Goal: Task Accomplishment & Management: Complete application form

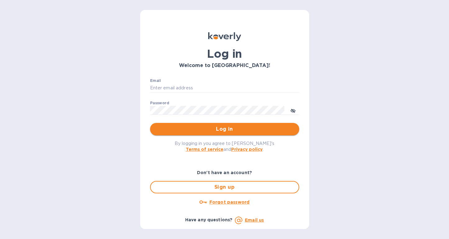
type input "[PERSON_NAME][EMAIL_ADDRESS][DOMAIN_NAME]"
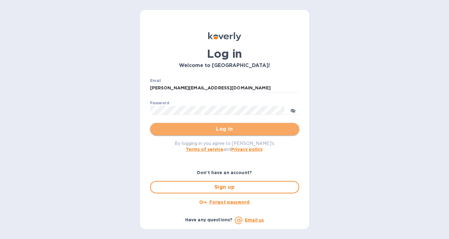
click at [214, 132] on span "Log in" at bounding box center [224, 129] width 139 height 7
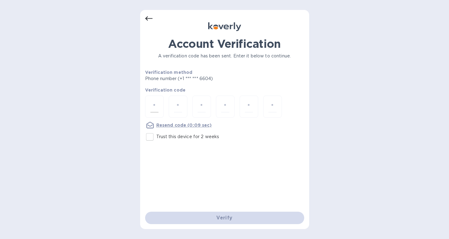
click at [151, 110] on input "number" at bounding box center [154, 106] width 8 height 11
type input "2"
type input "8"
type input "1"
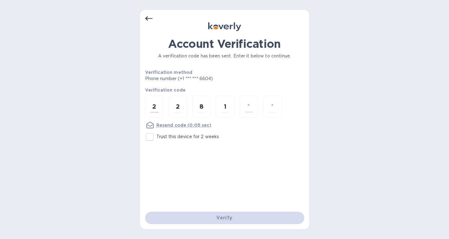
type input "6"
type input "2"
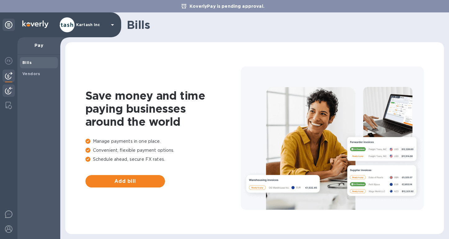
click at [10, 89] on img at bounding box center [8, 90] width 7 height 7
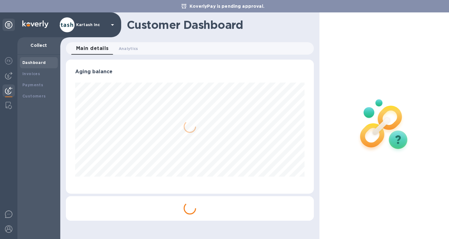
scroll to position [134, 248]
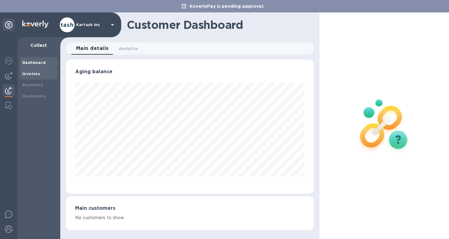
click at [32, 72] on b "Invoices" at bounding box center [31, 73] width 18 height 5
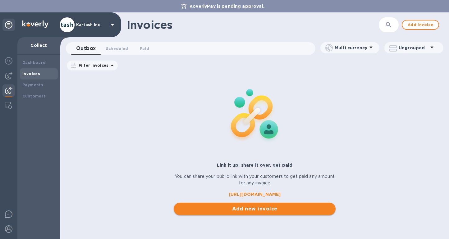
click at [222, 207] on span "Add new invoice" at bounding box center [255, 208] width 152 height 7
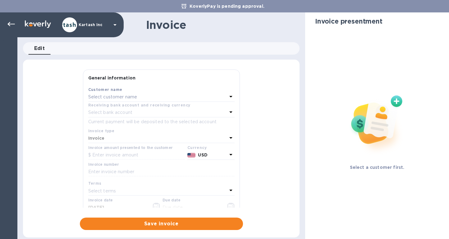
click at [162, 95] on div "Select customer name" at bounding box center [157, 97] width 139 height 9
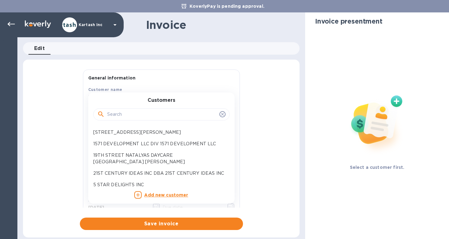
click at [147, 111] on input "text" at bounding box center [162, 114] width 110 height 9
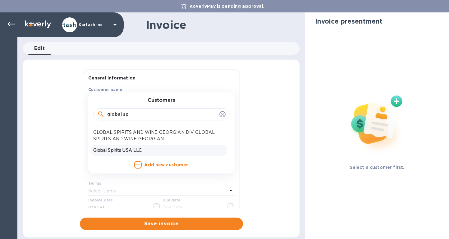
type input "global sp"
click at [149, 150] on p "Global Spirits USA LLC" at bounding box center [158, 150] width 131 height 7
type input "[DATE]"
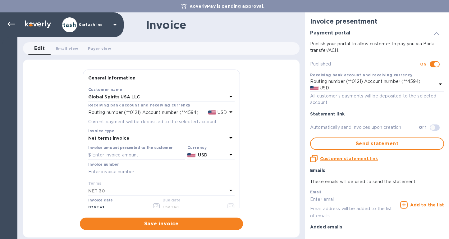
scroll to position [16, 0]
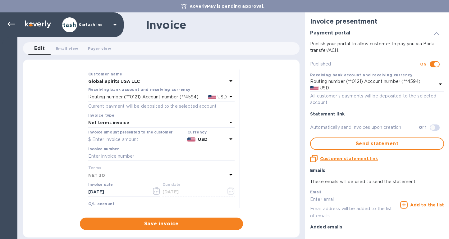
click at [135, 126] on div "Net terms invoice" at bounding box center [157, 123] width 139 height 9
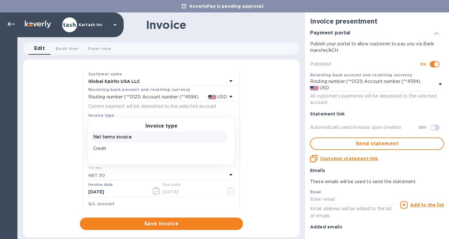
click at [129, 138] on p "Net terms invoice" at bounding box center [158, 137] width 131 height 7
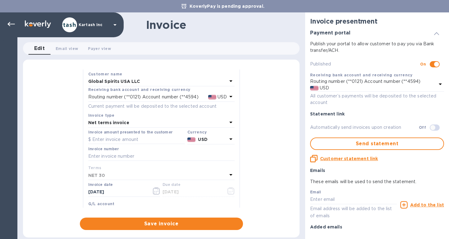
click at [129, 138] on input "text" at bounding box center [136, 139] width 97 height 9
type input "7,230"
paste input "109627I"
type input "109627I"
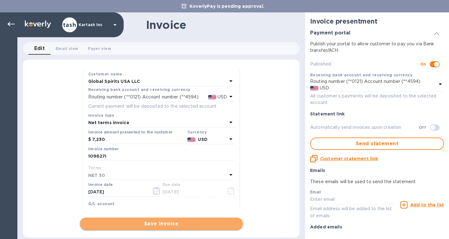
click at [168, 219] on button "Save invoice" at bounding box center [161, 224] width 163 height 12
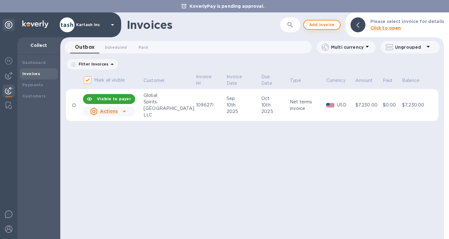
click at [323, 24] on span "Add invoice" at bounding box center [322, 24] width 26 height 7
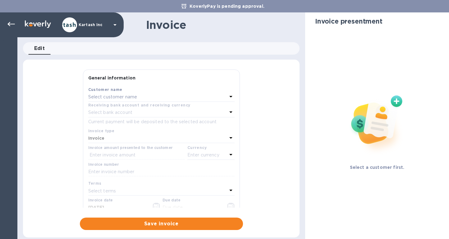
click at [121, 95] on p "Select customer name" at bounding box center [112, 97] width 49 height 7
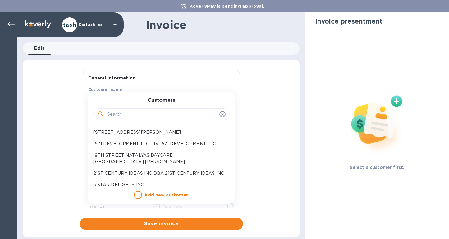
click at [122, 112] on input "text" at bounding box center [162, 114] width 110 height 9
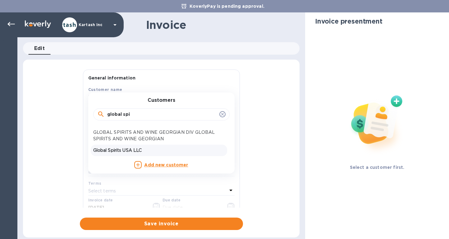
type input "global spi"
click at [131, 149] on p "Global Spirits USA LLC" at bounding box center [158, 150] width 131 height 7
type input "[DATE]"
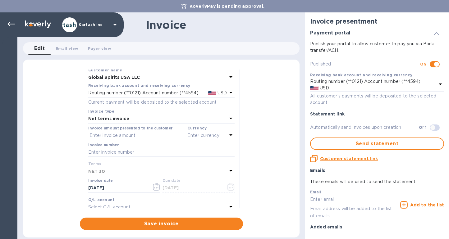
scroll to position [66, 0]
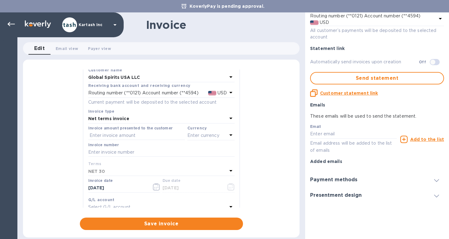
click at [334, 178] on h3 "Payment methods" at bounding box center [333, 180] width 47 height 6
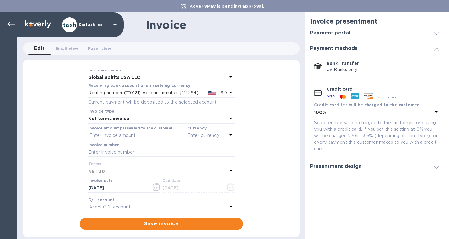
scroll to position [0, 0]
click at [127, 134] on input "text" at bounding box center [136, 135] width 97 height 9
type input "7,385"
paste input "109624I"
type input "109624I"
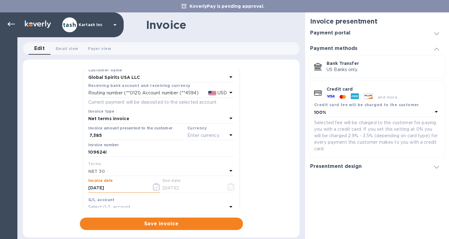
click at [207, 134] on p "Enter currency" at bounding box center [203, 135] width 32 height 7
click at [190, 149] on p "US Dollar" at bounding box center [201, 151] width 48 height 7
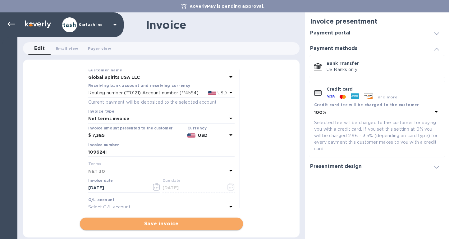
click at [172, 226] on span "Save invoice" at bounding box center [161, 223] width 153 height 7
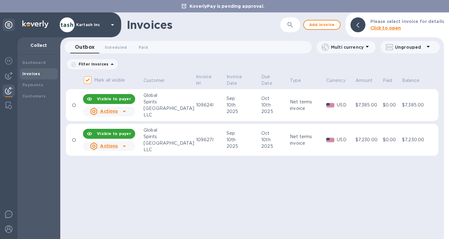
click at [301, 105] on div "Net terms invoice" at bounding box center [307, 105] width 34 height 13
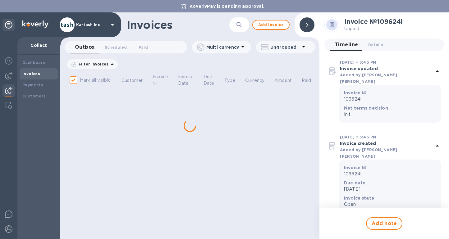
scroll to position [31, 0]
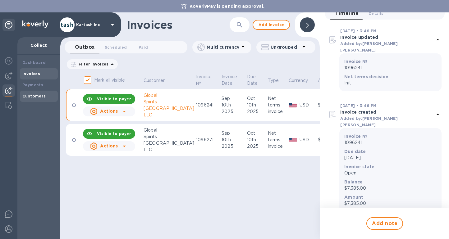
click at [37, 96] on b "Customers" at bounding box center [34, 96] width 24 height 5
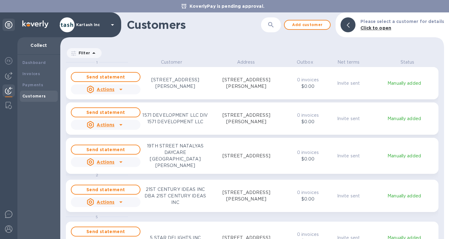
scroll to position [175, 381]
click at [274, 28] on button "button" at bounding box center [271, 24] width 15 height 15
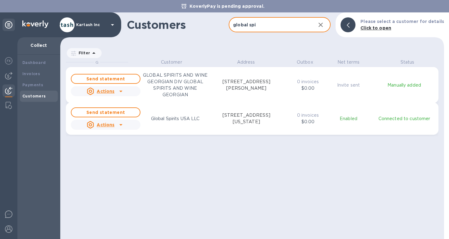
type input "global spirits"
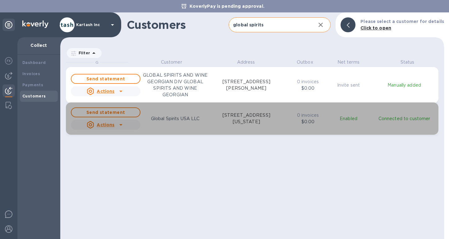
click at [124, 126] on icon "grid" at bounding box center [120, 124] width 7 height 7
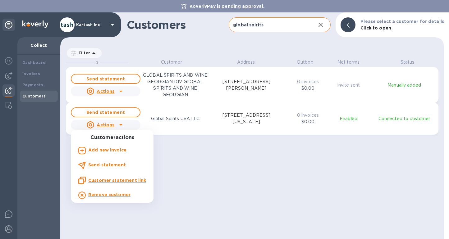
click at [177, 121] on div at bounding box center [224, 119] width 449 height 239
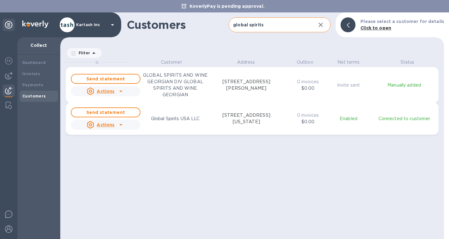
click at [177, 121] on p "Global Spirits USA LLC" at bounding box center [175, 119] width 49 height 7
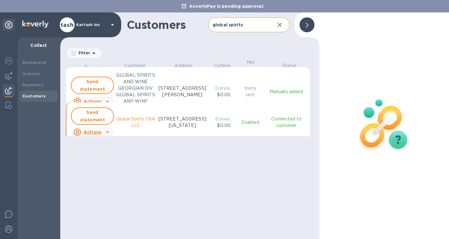
scroll to position [5, 3]
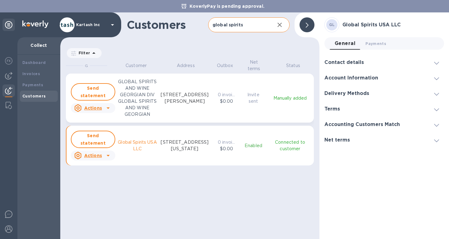
click at [345, 145] on div "Net terms" at bounding box center [384, 140] width 120 height 16
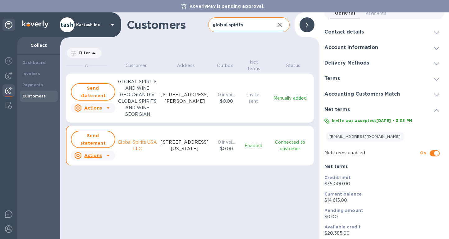
scroll to position [0, 0]
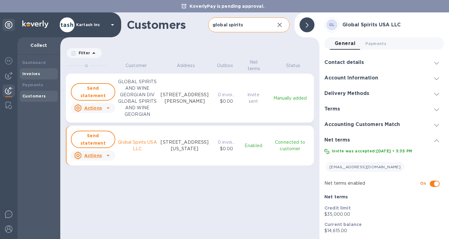
click at [23, 75] on b "Invoices" at bounding box center [31, 73] width 18 height 5
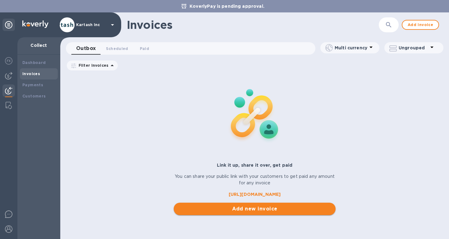
click at [228, 210] on span "Add new invoice" at bounding box center [255, 208] width 152 height 7
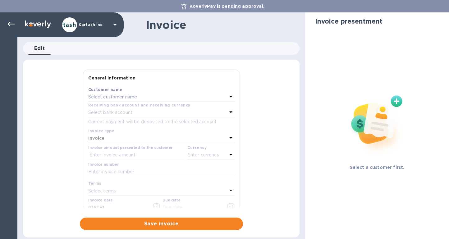
click at [152, 100] on div "Select customer name" at bounding box center [157, 97] width 139 height 9
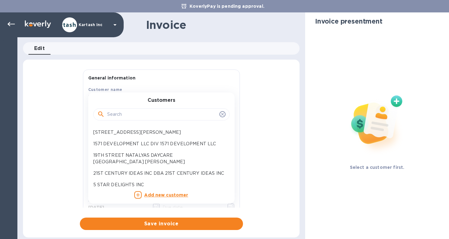
click at [144, 113] on input "text" at bounding box center [162, 114] width 110 height 9
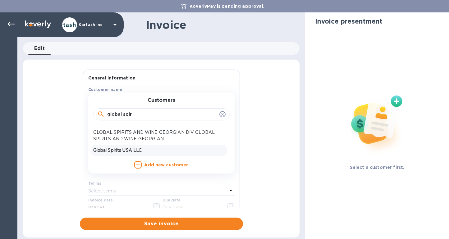
type input "global spir"
click at [145, 153] on p "Global Spirits USA LLC" at bounding box center [158, 150] width 131 height 7
type input "[DATE]"
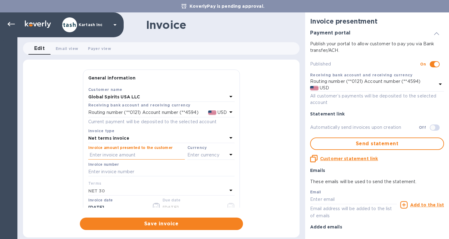
click at [143, 154] on input "text" at bounding box center [136, 155] width 97 height 9
paste input "0109,827"
type input "0109,827"
click at [143, 154] on input "0109,827" at bounding box center [137, 155] width 95 height 9
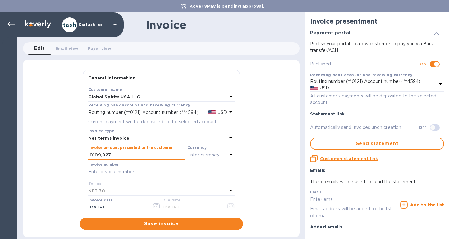
click at [143, 154] on input "0109,827" at bounding box center [137, 155] width 95 height 9
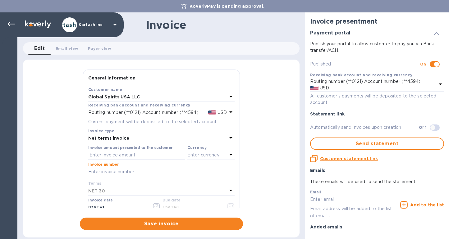
click at [125, 173] on input "text" at bounding box center [161, 172] width 146 height 9
paste input "0109827"
type input "0109827"
click at [131, 155] on input "text" at bounding box center [136, 155] width 97 height 9
click at [196, 158] on p "Enter currency" at bounding box center [203, 155] width 32 height 7
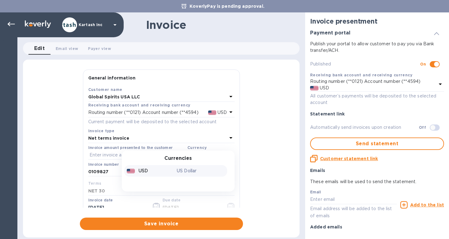
click at [190, 172] on p "US Dollar" at bounding box center [201, 171] width 48 height 7
click at [138, 159] on input "text" at bounding box center [136, 155] width 97 height 9
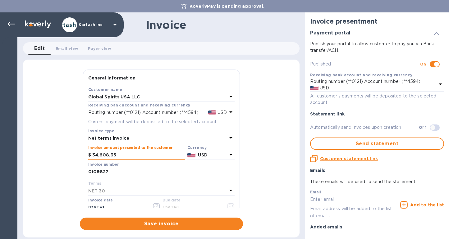
type input "34,608.35"
click at [130, 139] on div "Net terms invoice" at bounding box center [157, 138] width 139 height 9
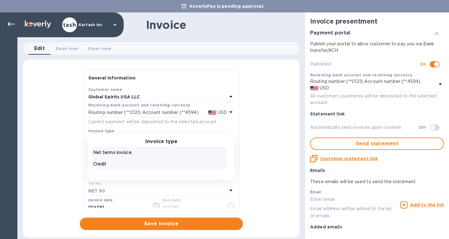
click at [117, 166] on p "Credit" at bounding box center [158, 164] width 131 height 7
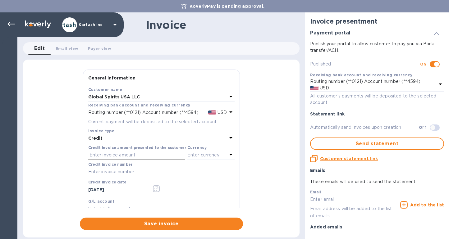
click at [140, 155] on input "text" at bounding box center [136, 155] width 97 height 9
type input "34,608.35"
click at [92, 156] on input "34,608.35" at bounding box center [138, 155] width 94 height 9
click at [118, 169] on input "text" at bounding box center [161, 172] width 146 height 9
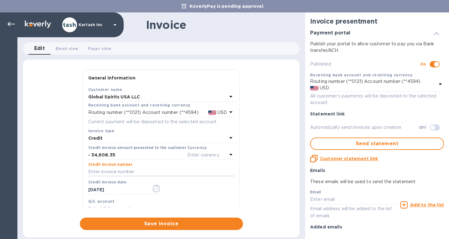
paste input "0109827"
type input "0109827"
click at [114, 153] on input "34,608.35" at bounding box center [138, 155] width 94 height 9
drag, startPoint x: 115, startPoint y: 154, endPoint x: 92, endPoint y: 154, distance: 22.7
click at [92, 154] on input "34,608.35" at bounding box center [138, 155] width 94 height 9
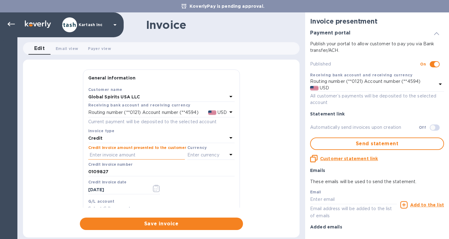
paste input "34,608.35"
type input "3"
paste input "34,608.35"
type input "34,608.35"
click at [204, 159] on div "Enter currency" at bounding box center [207, 155] width 40 height 9
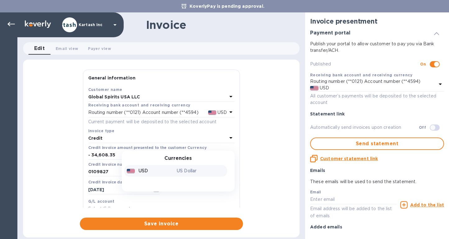
click at [191, 172] on p "US Dollar" at bounding box center [201, 171] width 48 height 7
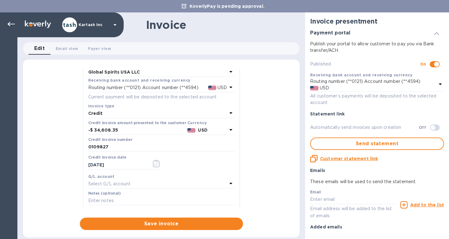
scroll to position [39, 0]
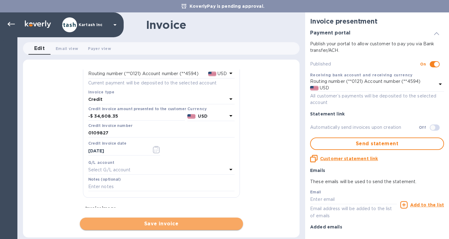
click at [163, 221] on span "Save invoice" at bounding box center [161, 223] width 153 height 7
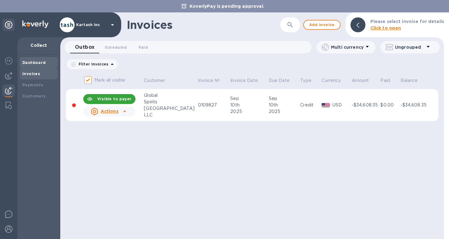
click at [29, 66] on div "Dashboard" at bounding box center [39, 62] width 38 height 11
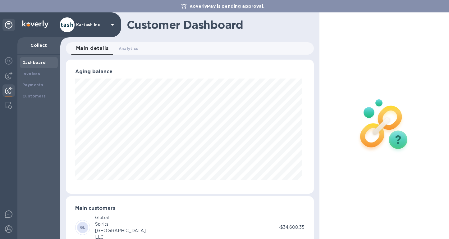
scroll to position [20, 0]
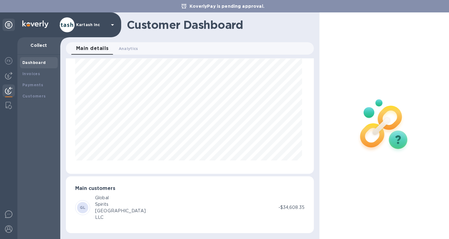
click at [103, 204] on div "Spirits" at bounding box center [120, 204] width 51 height 7
click at [87, 207] on div "GL" at bounding box center [82, 207] width 11 height 11
click at [29, 73] on b "Invoices" at bounding box center [31, 73] width 18 height 5
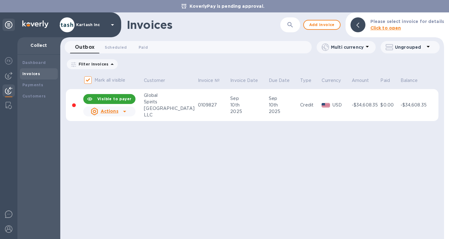
click at [254, 103] on td "[DATE]" at bounding box center [248, 105] width 39 height 32
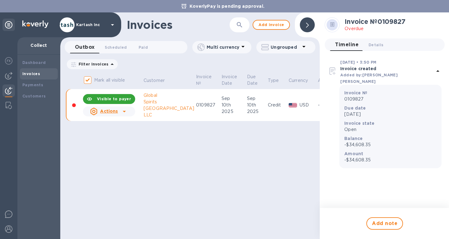
click at [112, 111] on u "Actions" at bounding box center [109, 111] width 18 height 5
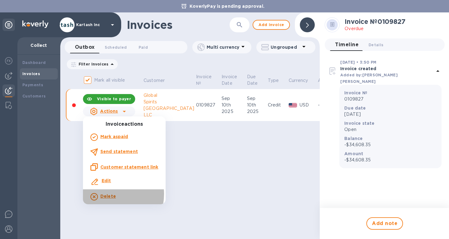
click at [107, 194] on b "Delete" at bounding box center [108, 196] width 16 height 5
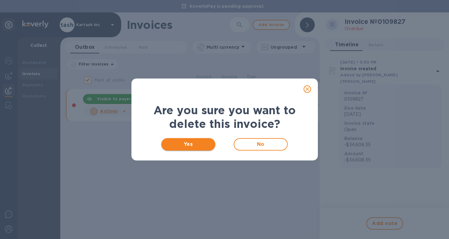
click at [202, 144] on span "Yes" at bounding box center [188, 144] width 44 height 7
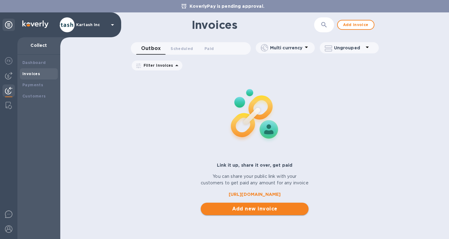
click at [248, 213] on span "Add new invoice" at bounding box center [255, 208] width 98 height 7
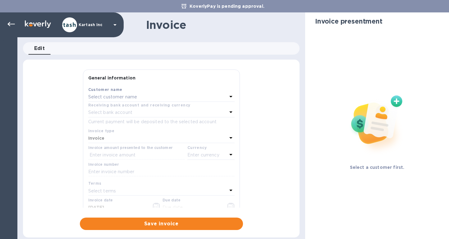
click at [132, 97] on p "Select customer name" at bounding box center [112, 97] width 49 height 7
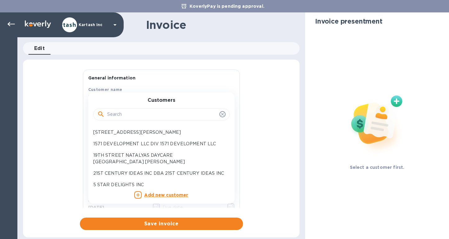
click at [132, 112] on input "text" at bounding box center [162, 114] width 110 height 9
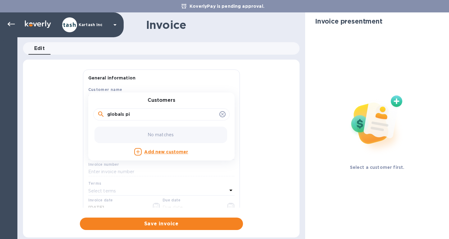
scroll to position [0, 0]
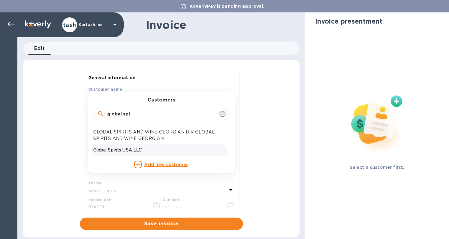
type input "global spi"
click at [136, 149] on p "Global Spirits USA LLC" at bounding box center [158, 150] width 131 height 7
type input "[DATE]"
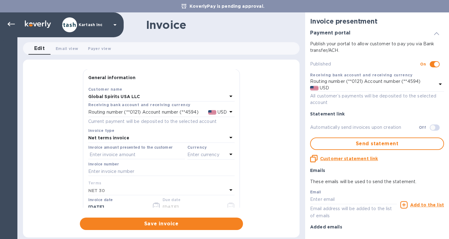
click at [136, 136] on div "Net terms invoice" at bounding box center [157, 138] width 139 height 9
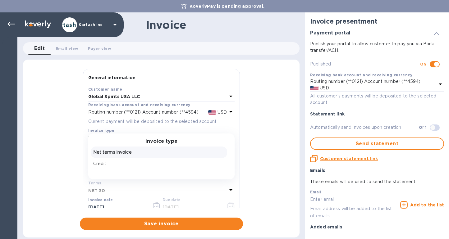
click at [131, 152] on p "Net terms invoice" at bounding box center [158, 152] width 131 height 7
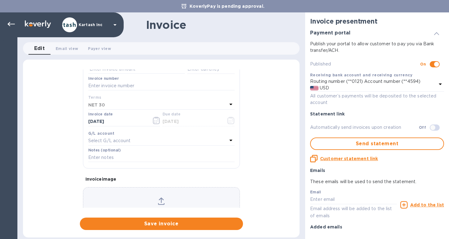
scroll to position [80, 0]
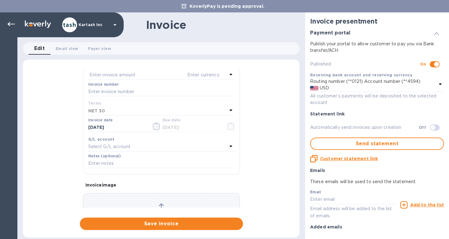
click at [134, 109] on div "NET 30" at bounding box center [157, 111] width 139 height 9
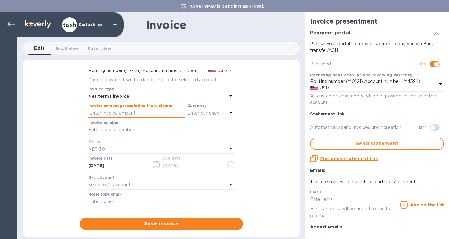
click at [126, 112] on input "text" at bounding box center [136, 113] width 97 height 9
type input "34,608.35"
click at [203, 112] on p "Enter currency" at bounding box center [203, 113] width 32 height 7
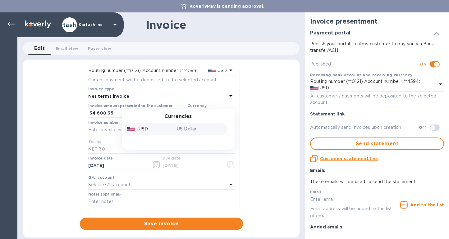
click at [196, 127] on p "US Dollar" at bounding box center [201, 129] width 48 height 7
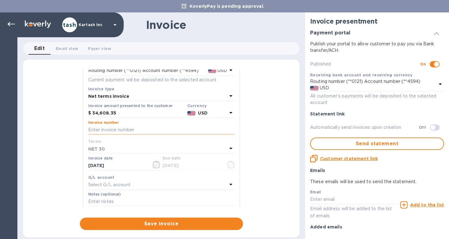
click at [129, 131] on input "text" at bounding box center [161, 130] width 146 height 9
paste input "0109827"
type input "0109827"
click at [120, 149] on div "NET 30" at bounding box center [157, 149] width 139 height 9
click at [227, 148] on icon at bounding box center [230, 148] width 7 height 7
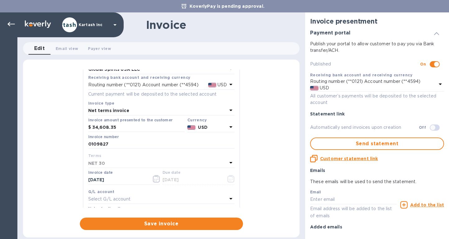
scroll to position [34, 0]
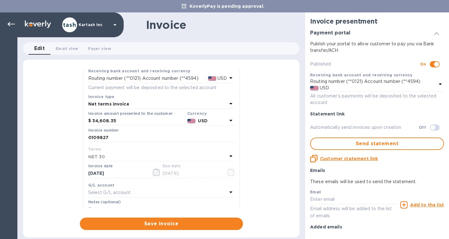
click at [120, 156] on div "NET 30" at bounding box center [157, 157] width 139 height 9
click at [125, 106] on b "Net terms invoice" at bounding box center [108, 104] width 41 height 5
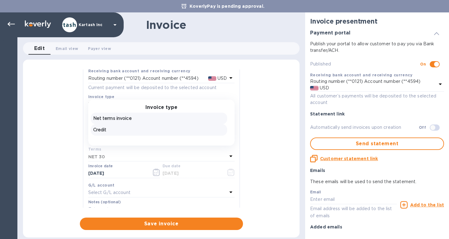
click at [121, 132] on p "Credit" at bounding box center [158, 130] width 131 height 7
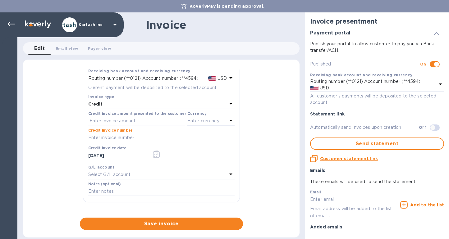
click at [118, 136] on input "text" at bounding box center [161, 137] width 146 height 9
paste input "0109827"
type input "0109827"
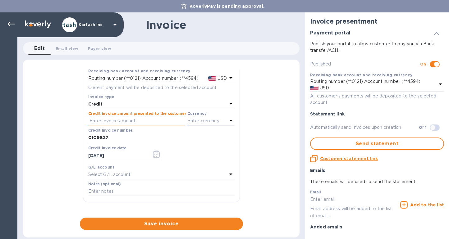
click at [117, 118] on input "text" at bounding box center [136, 121] width 97 height 9
type input "34,608.35"
click at [204, 120] on p "Enter currency" at bounding box center [203, 121] width 32 height 7
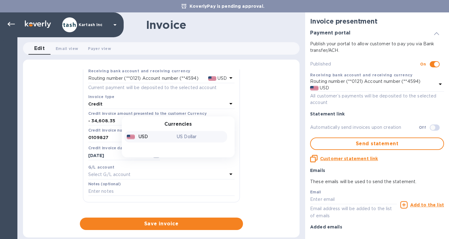
click at [196, 135] on p "US Dollar" at bounding box center [201, 137] width 48 height 7
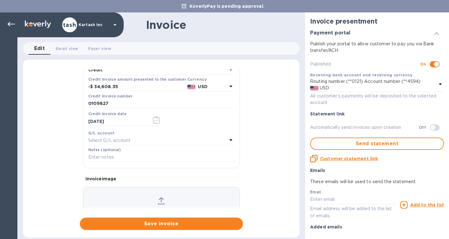
scroll to position [0, 0]
